Goal: Task Accomplishment & Management: Use online tool/utility

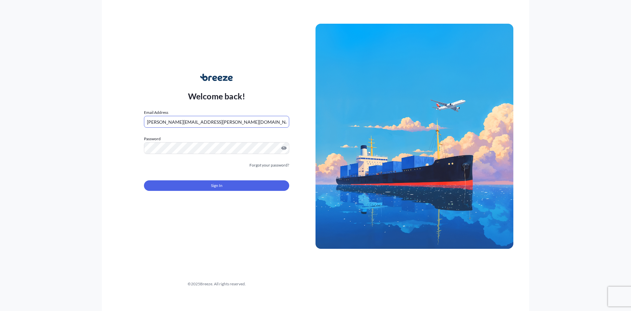
type input "[PERSON_NAME][EMAIL_ADDRESS][PERSON_NAME][DOMAIN_NAME]"
click at [206, 182] on button "Sign In" at bounding box center [216, 185] width 145 height 11
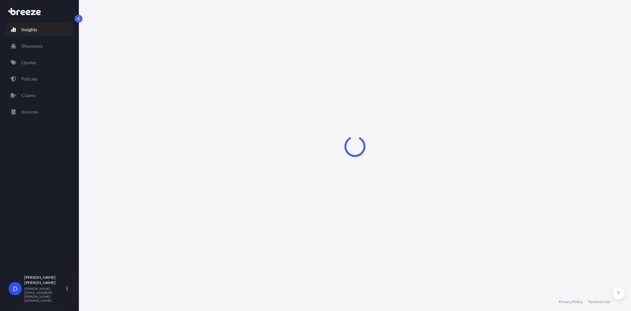
select select "2025"
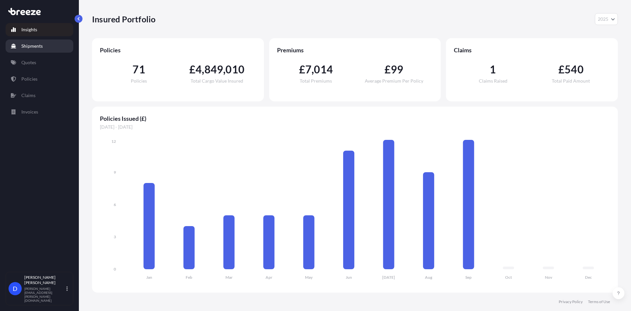
click at [35, 42] on link "Shipments" at bounding box center [40, 45] width 68 height 13
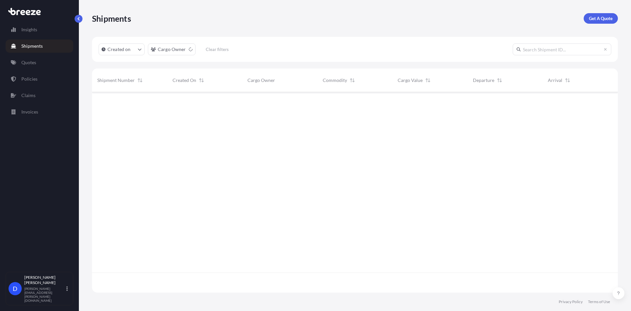
scroll to position [219, 521]
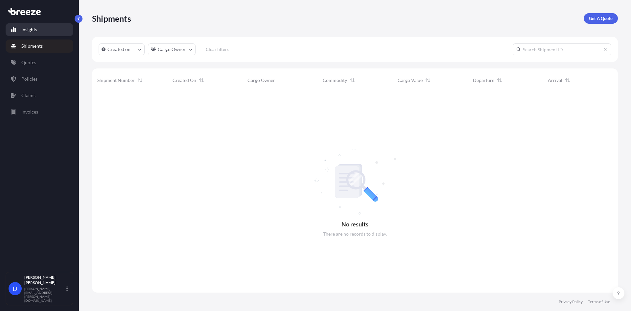
click at [29, 32] on p "Insights" at bounding box center [29, 29] width 16 height 7
select select "2025"
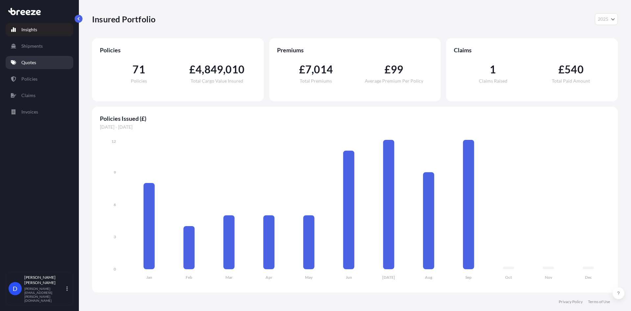
click at [35, 64] on p "Quotes" at bounding box center [28, 62] width 15 height 7
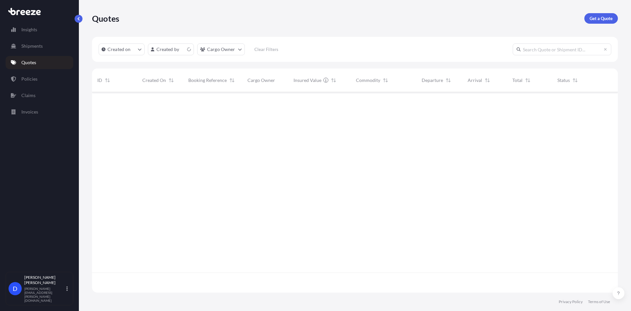
scroll to position [199, 521]
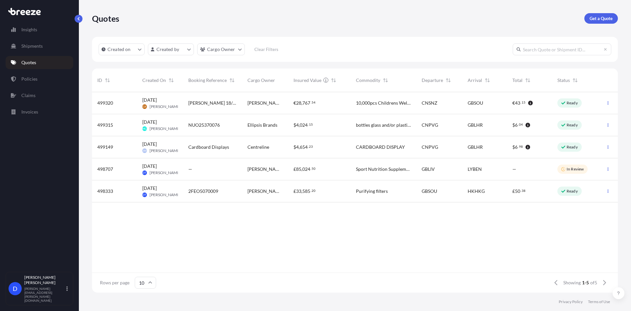
click at [218, 196] on div "2FEO5070009" at bounding box center [212, 191] width 59 height 22
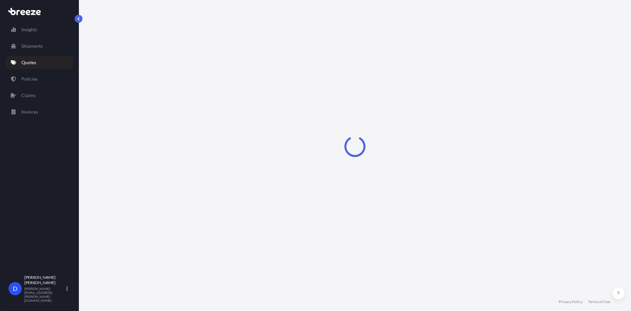
select select "Sea"
select select "2"
